Goal: Use online tool/utility: Utilize a website feature to perform a specific function

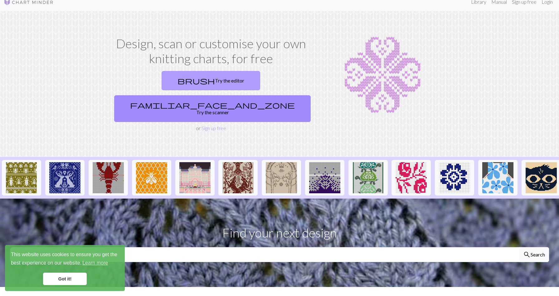
click at [161, 77] on link "brush Try the editor" at bounding box center [210, 80] width 98 height 19
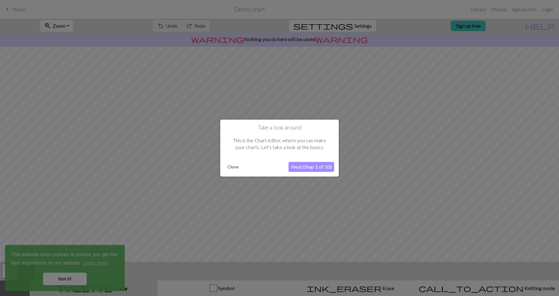
click at [234, 165] on button "Close" at bounding box center [233, 166] width 16 height 9
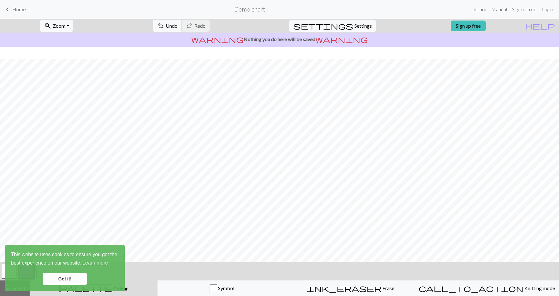
scroll to position [12, 0]
click at [217, 286] on div "button" at bounding box center [212, 288] width 7 height 7
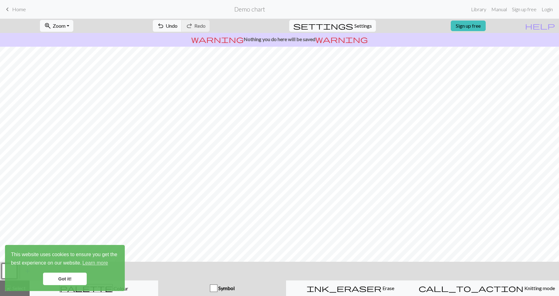
click at [223, 288] on span "Symbol" at bounding box center [225, 289] width 17 height 6
click at [182, 24] on button "undo Undo Undo" at bounding box center [167, 26] width 29 height 12
click at [17, 2] on nav "keyboard_arrow_left Home Demo chart Library Manual Sign up free Login" at bounding box center [279, 9] width 559 height 19
click at [17, 9] on span "Home" at bounding box center [19, 9] width 14 height 6
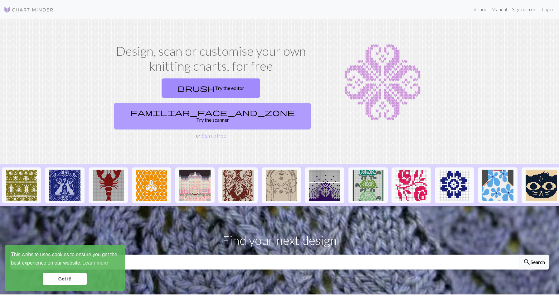
click at [247, 103] on link "familiar_face_and_zone Try the scanner" at bounding box center [212, 116] width 196 height 27
